Goal: Task Accomplishment & Management: Manage account settings

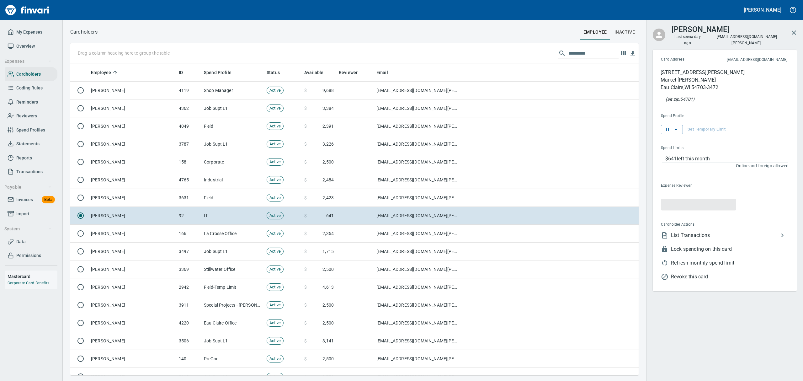
scroll to position [305, 554]
click at [18, 46] on span "Overview" at bounding box center [25, 46] width 19 height 8
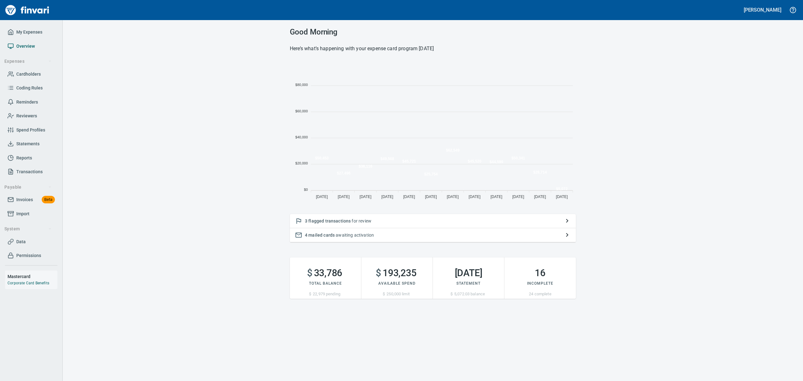
scroll to position [139, 279]
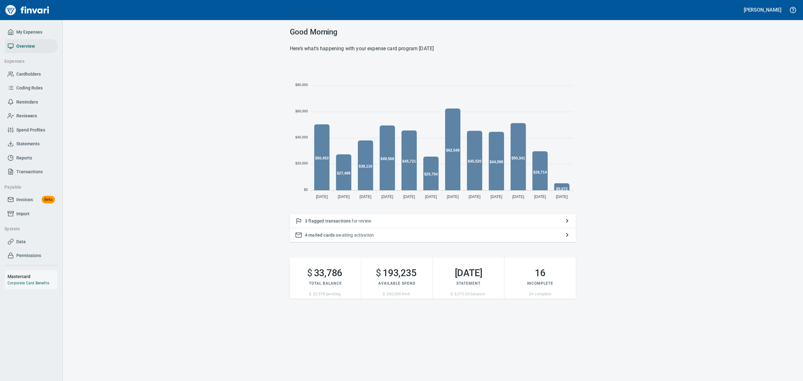
click at [334, 220] on span "flagged transactions" at bounding box center [329, 220] width 42 height 5
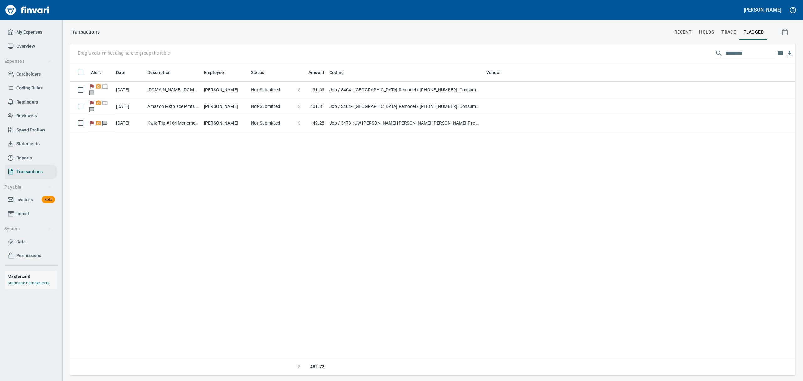
scroll to position [305, 718]
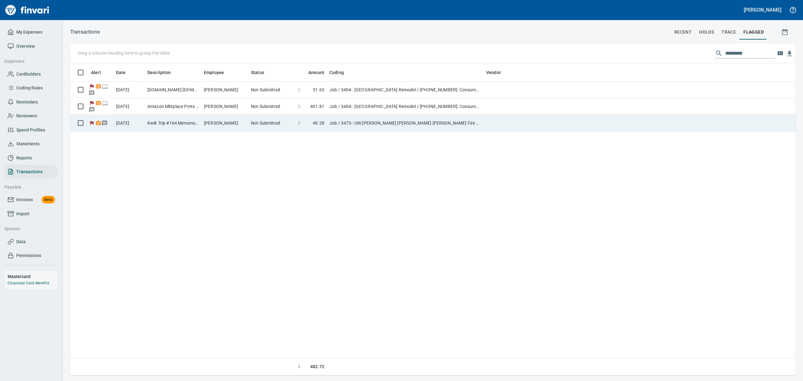
click at [212, 120] on td "[PERSON_NAME]" at bounding box center [224, 123] width 47 height 17
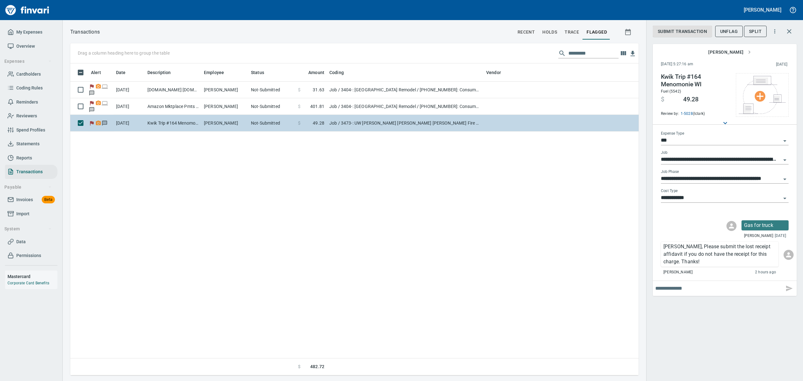
click at [212, 120] on td "[PERSON_NAME]" at bounding box center [224, 123] width 47 height 17
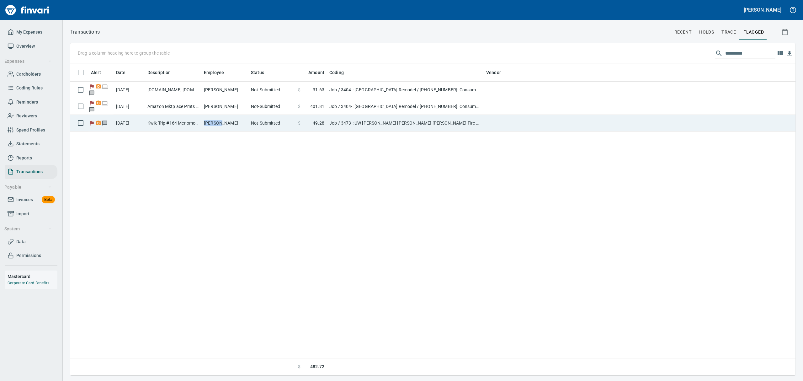
scroll to position [0, 0]
click at [231, 125] on td "[PERSON_NAME]" at bounding box center [224, 123] width 47 height 17
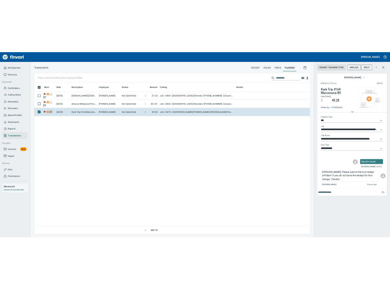
scroll to position [305, 561]
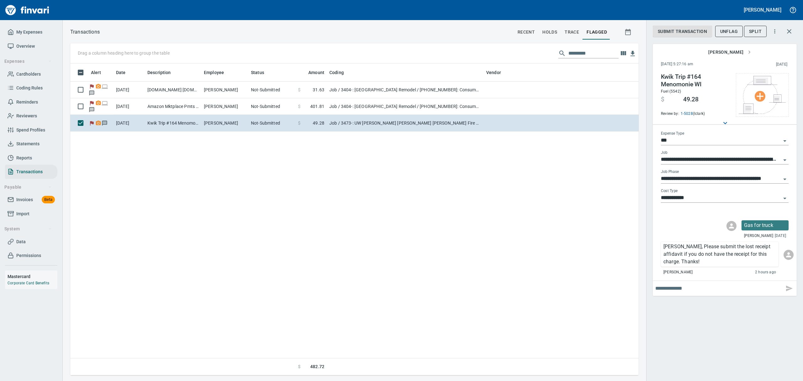
drag, startPoint x: 627, startPoint y: 30, endPoint x: 778, endPoint y: 272, distance: 285.0
click at [778, 272] on div "**********" at bounding box center [433, 201] width 740 height 347
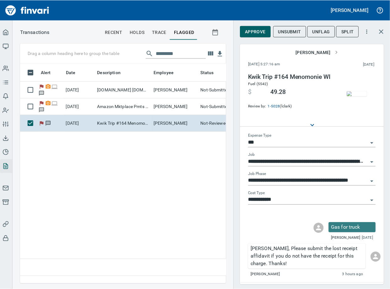
scroll to position [304, 561]
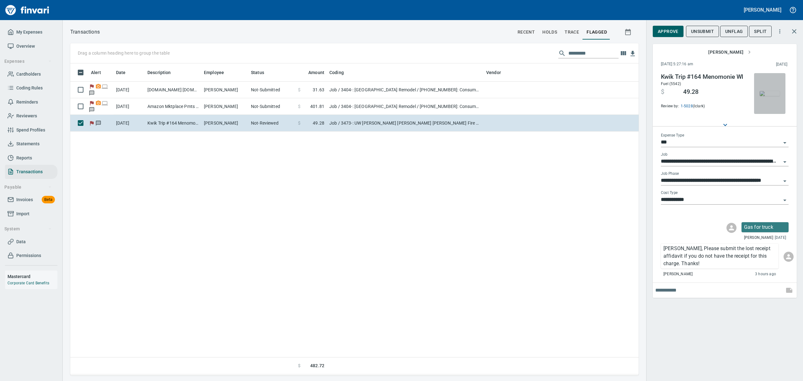
click at [772, 96] on img "button" at bounding box center [770, 93] width 20 height 5
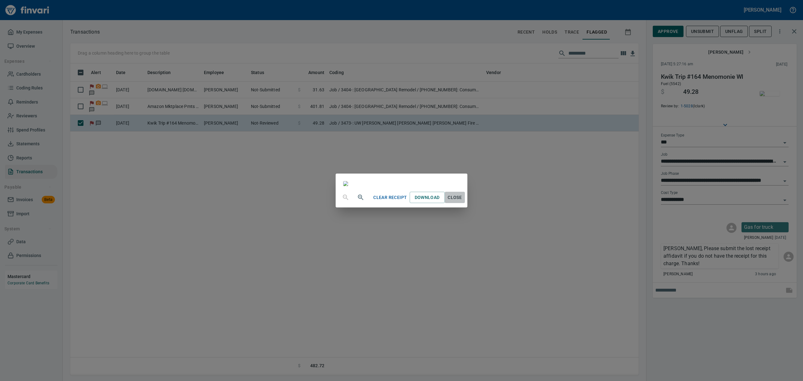
click at [462, 201] on span "Close" at bounding box center [454, 198] width 15 height 8
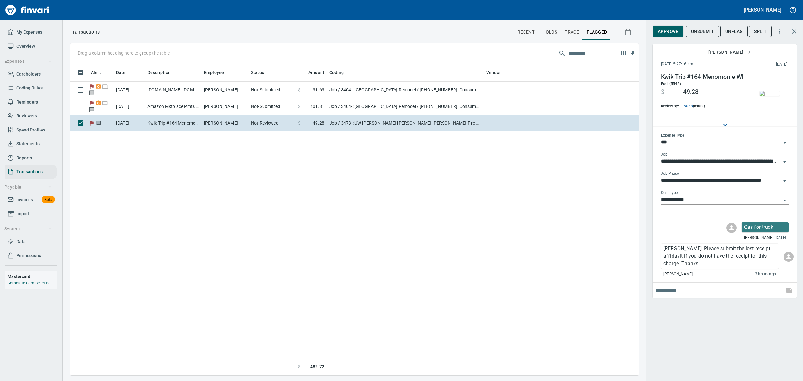
scroll to position [305, 561]
click at [672, 28] on span "Approve" at bounding box center [668, 32] width 21 height 8
click at [729, 33] on span "UnFlag" at bounding box center [729, 32] width 18 height 8
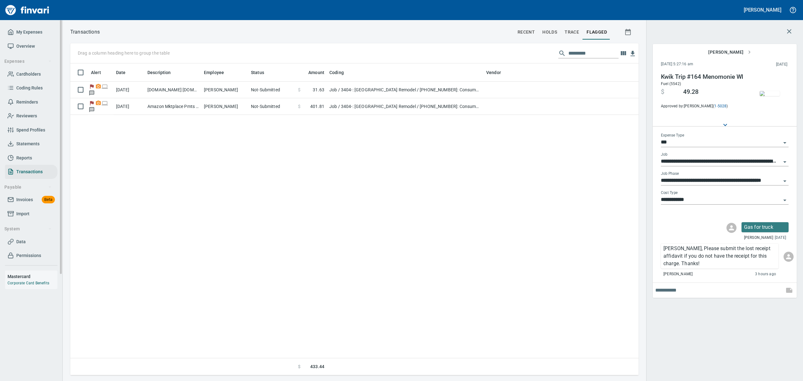
click at [32, 76] on span "Cardholders" at bounding box center [28, 74] width 24 height 8
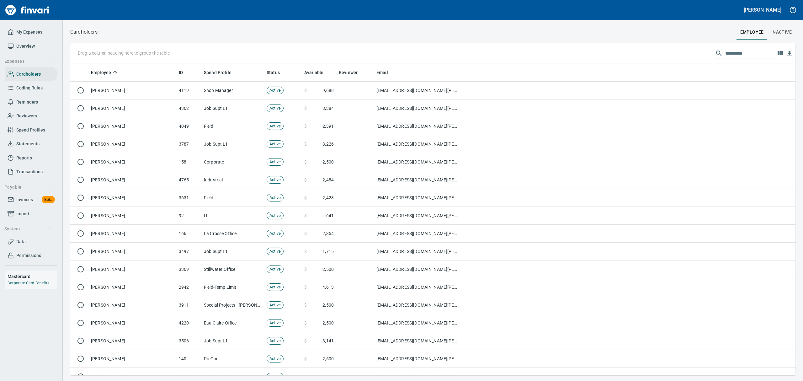
scroll to position [305, 711]
click at [740, 53] on input "text" at bounding box center [750, 53] width 50 height 10
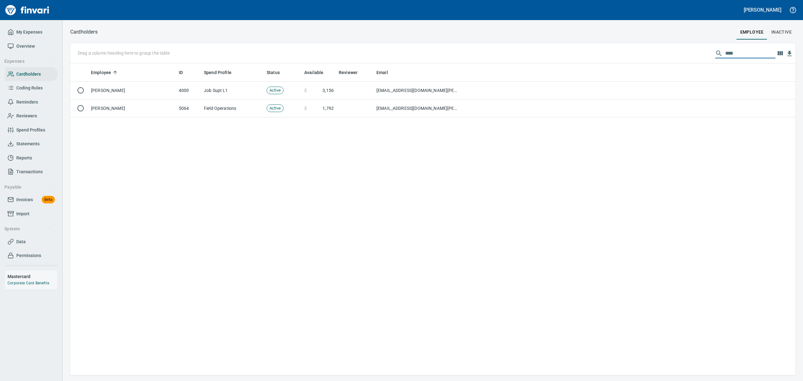
type input "****"
click at [31, 44] on span "Overview" at bounding box center [25, 46] width 19 height 8
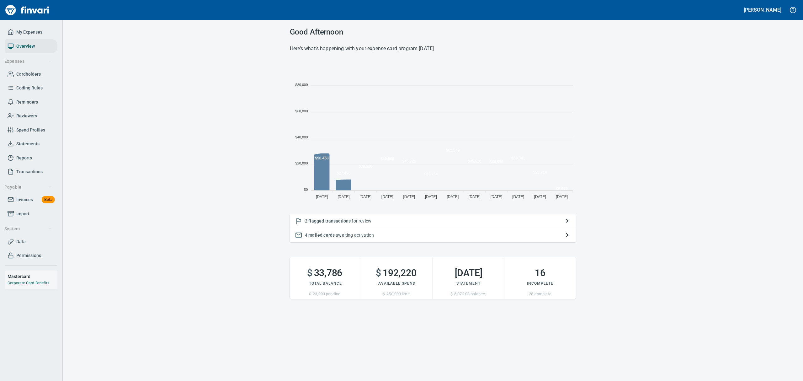
scroll to position [139, 279]
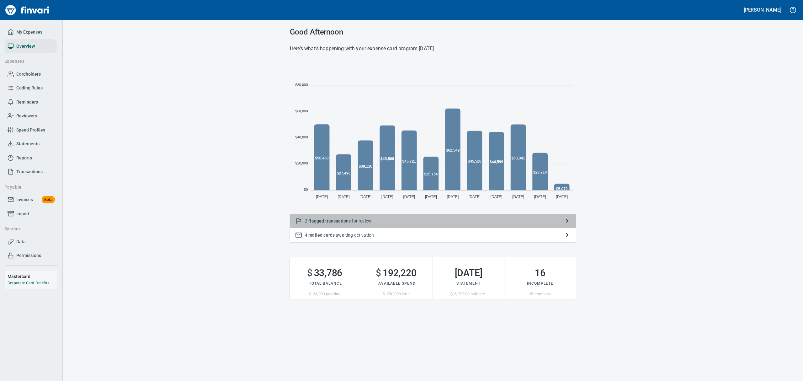
click at [317, 221] on span "flagged transactions" at bounding box center [329, 220] width 42 height 5
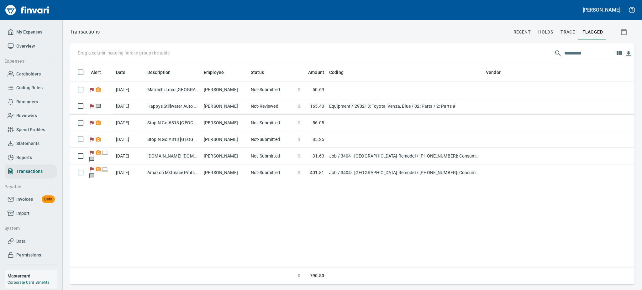
scroll to position [215, 557]
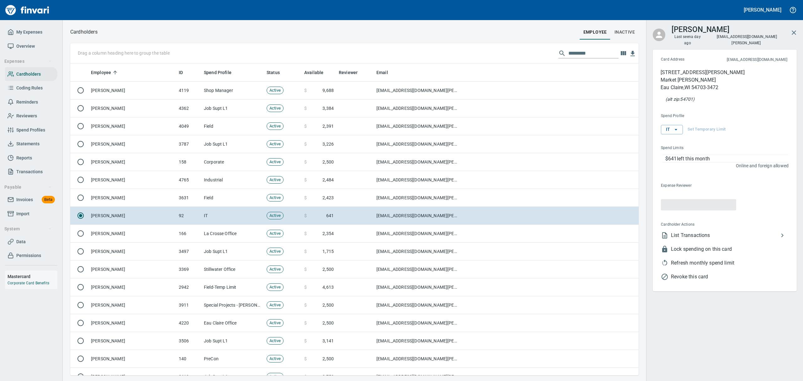
scroll to position [305, 554]
